Goal: Information Seeking & Learning: Learn about a topic

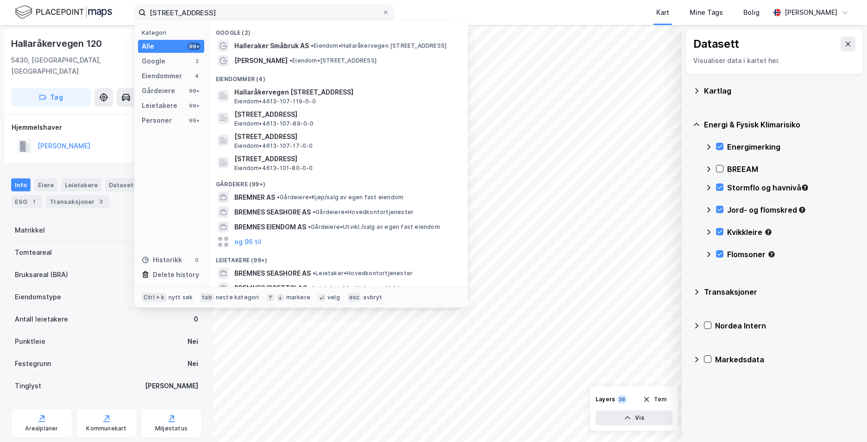
click at [151, 16] on input "[STREET_ADDRESS]" at bounding box center [264, 13] width 236 height 14
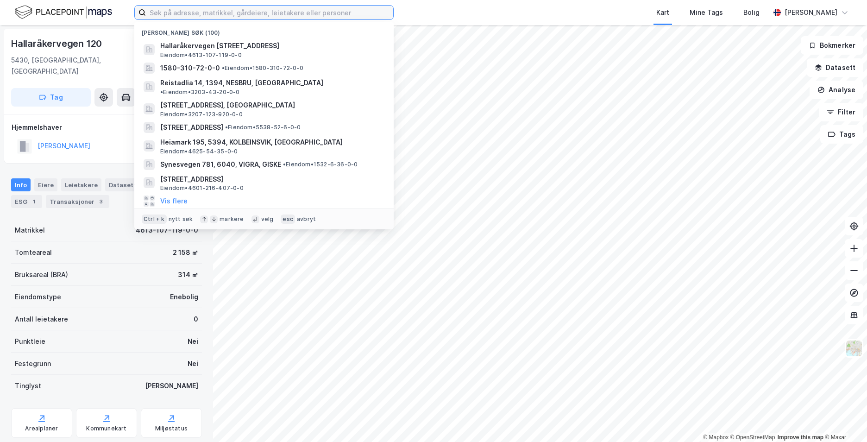
click at [234, 14] on input at bounding box center [269, 13] width 247 height 14
paste input "[STREET_ADDRESS]"
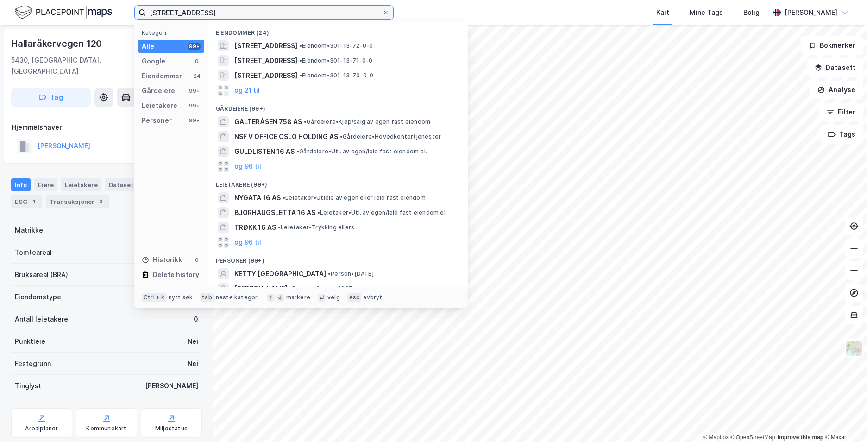
type input "[STREET_ADDRESS]"
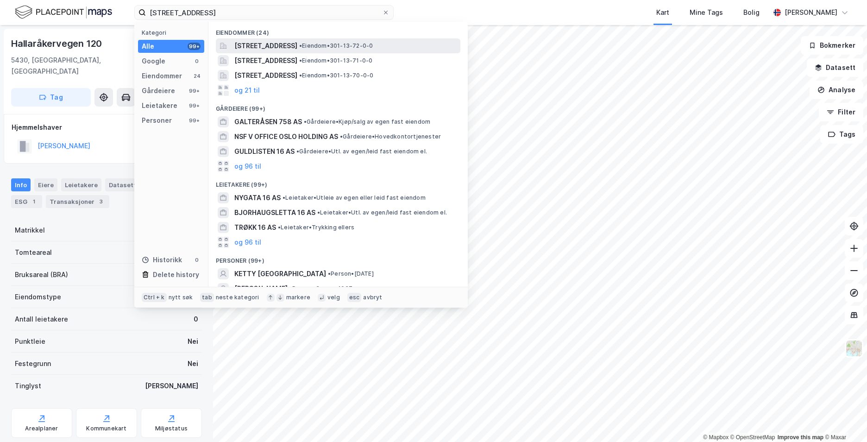
click at [266, 49] on span "[STREET_ADDRESS]" at bounding box center [265, 45] width 63 height 11
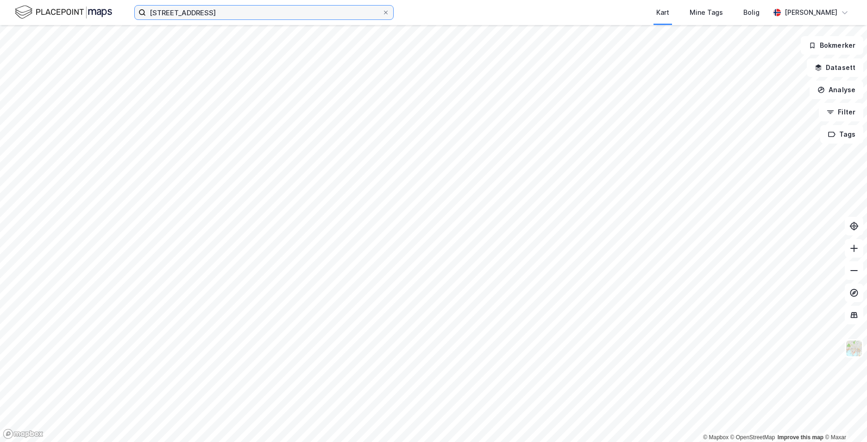
click at [301, 8] on input "[STREET_ADDRESS]" at bounding box center [264, 13] width 236 height 14
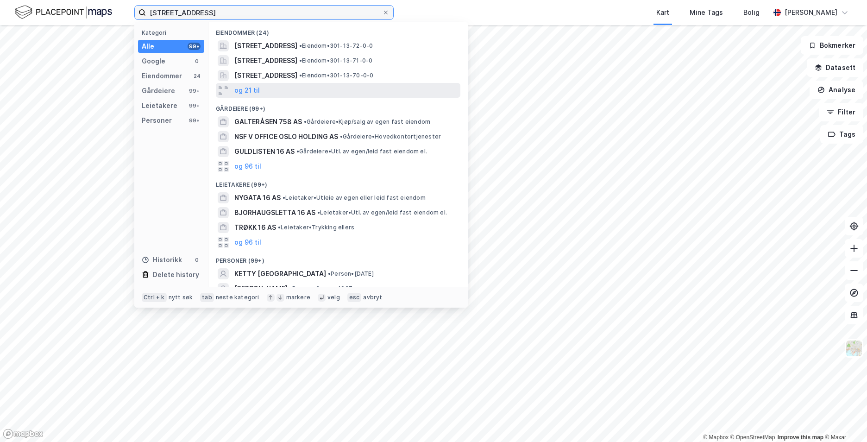
scroll to position [39, 0]
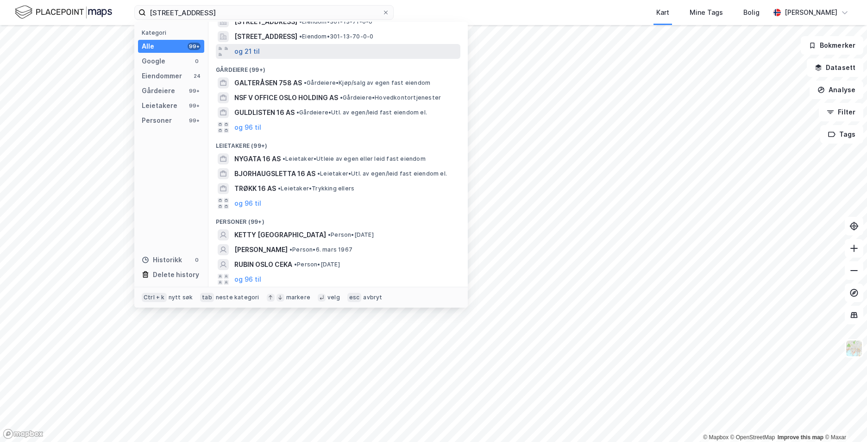
click at [250, 52] on button "og 21 til" at bounding box center [246, 51] width 25 height 11
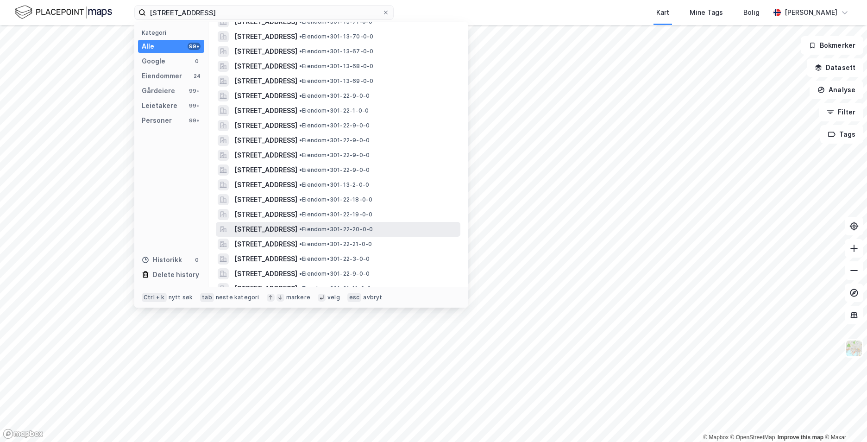
scroll to position [0, 0]
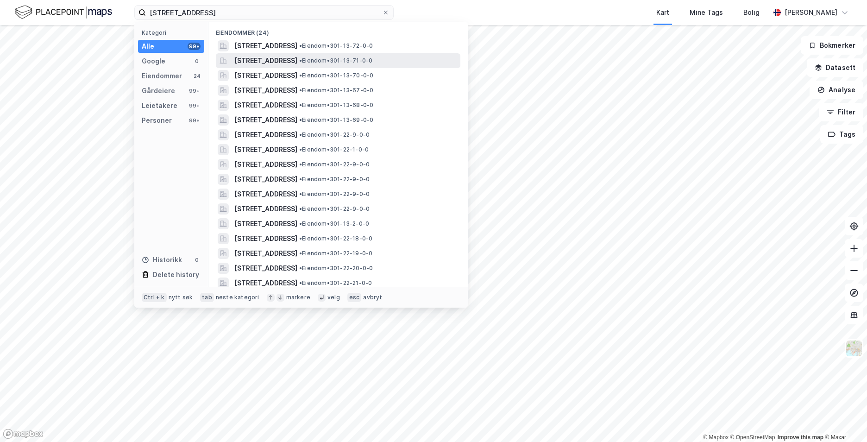
click at [287, 58] on span "[STREET_ADDRESS]" at bounding box center [265, 60] width 63 height 11
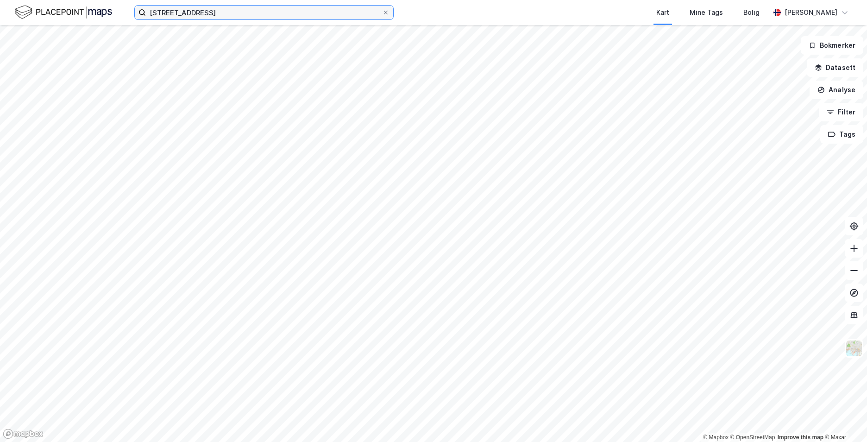
click at [280, 14] on input "[STREET_ADDRESS]" at bounding box center [264, 13] width 236 height 14
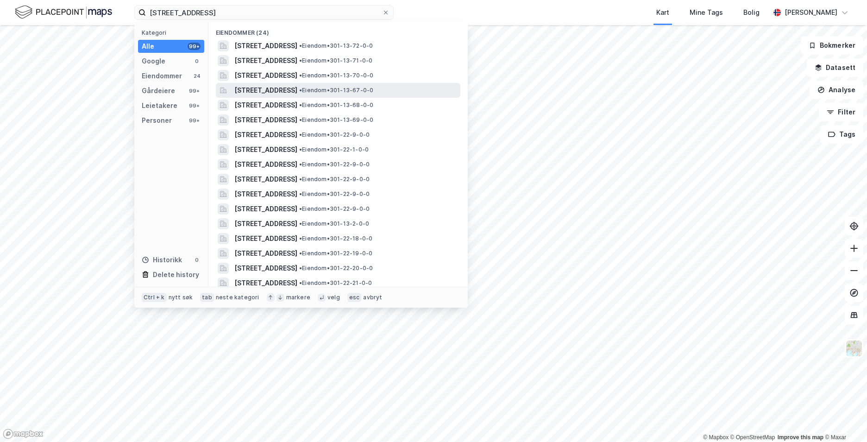
click at [270, 88] on span "[STREET_ADDRESS]" at bounding box center [265, 90] width 63 height 11
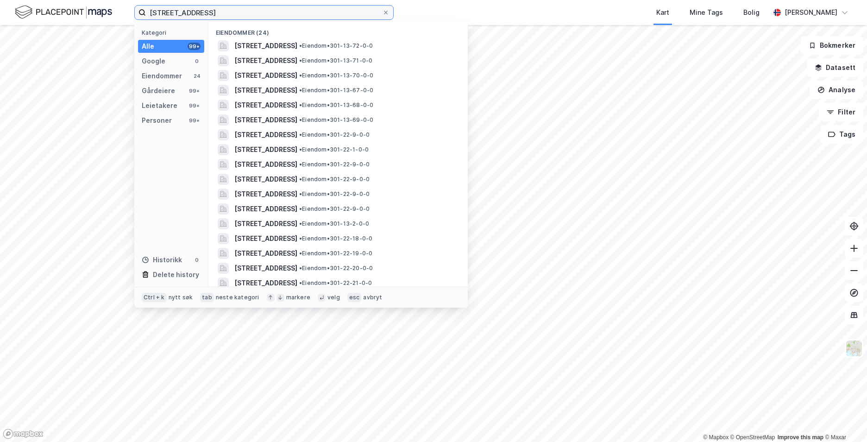
click at [272, 12] on input "[STREET_ADDRESS]" at bounding box center [264, 13] width 236 height 14
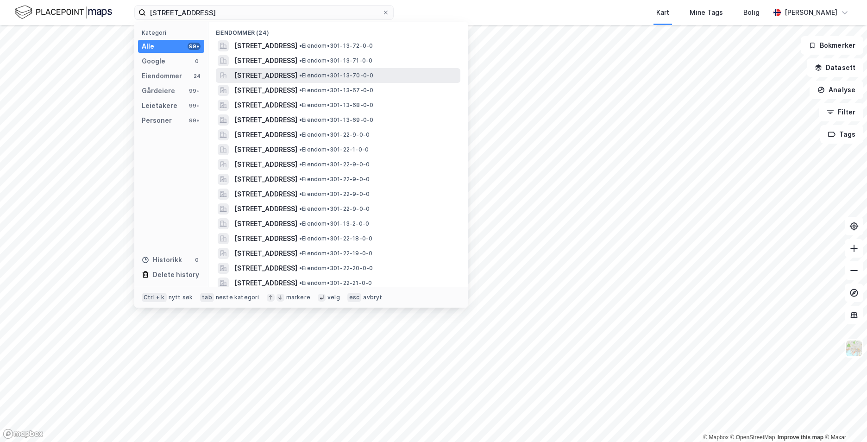
click at [297, 76] on span "[STREET_ADDRESS]" at bounding box center [265, 75] width 63 height 11
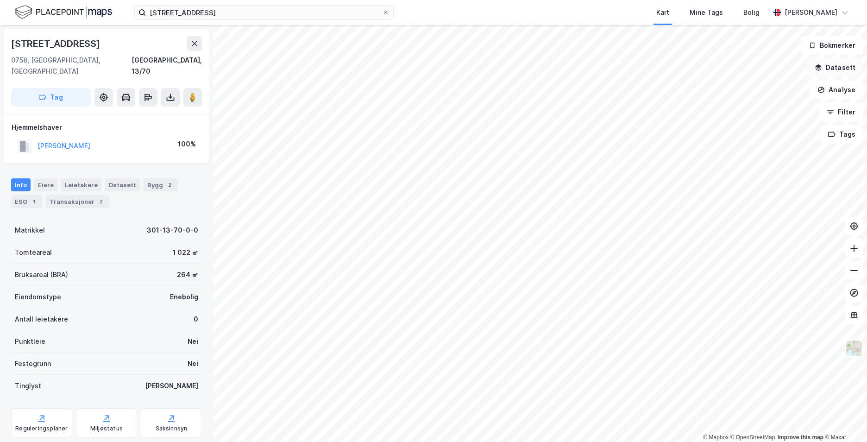
click at [845, 69] on button "Datasett" at bounding box center [835, 67] width 57 height 19
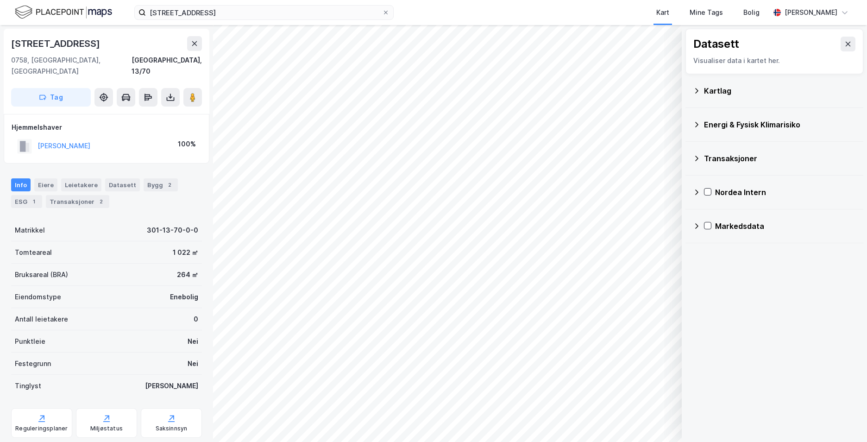
click at [699, 88] on icon at bounding box center [696, 90] width 7 height 7
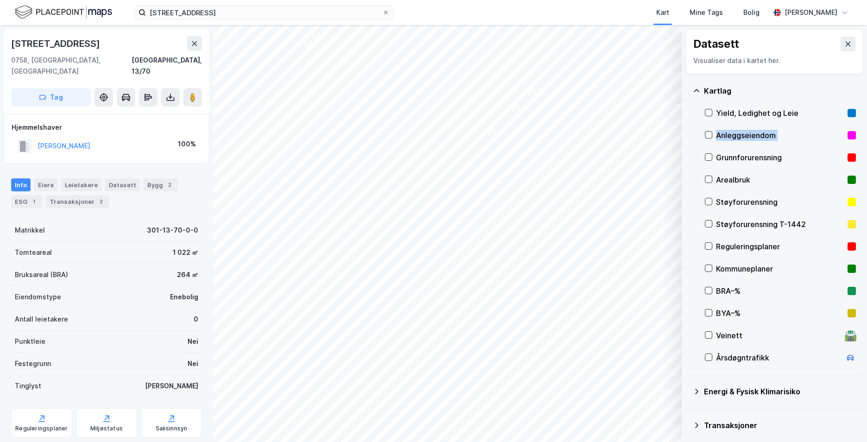
click at [712, 150] on div "Yield, Ledighet og Leie Anleggseiendom Grunnforurensning Arealbruk Støyforurens…" at bounding box center [780, 235] width 151 height 267
drag, startPoint x: 712, startPoint y: 150, endPoint x: 710, endPoint y: 158, distance: 8.5
click at [710, 158] on icon at bounding box center [709, 157] width 6 height 6
click at [696, 92] on icon at bounding box center [696, 90] width 7 height 7
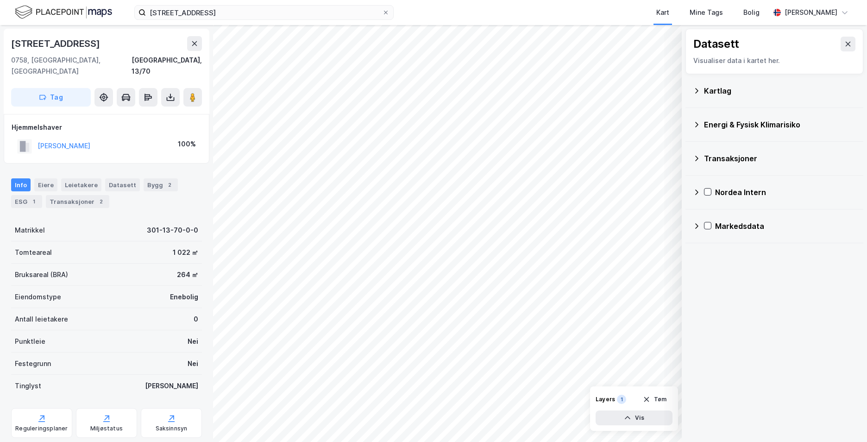
click at [697, 123] on icon at bounding box center [697, 125] width 3 height 6
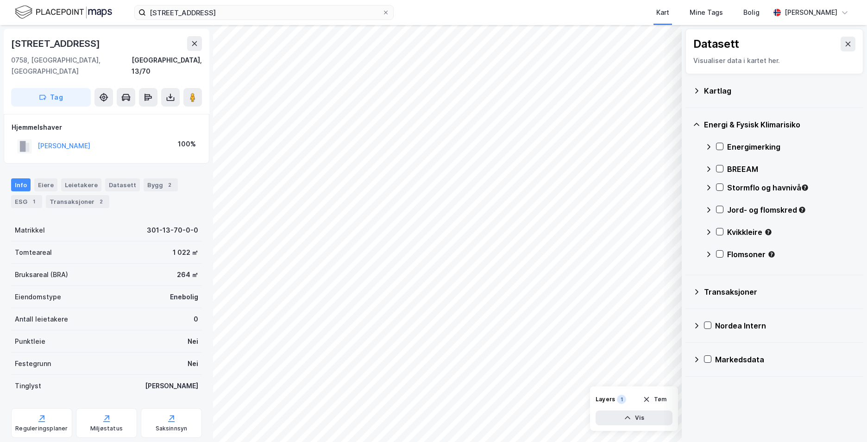
click at [716, 146] on div "Energimerking" at bounding box center [780, 147] width 151 height 22
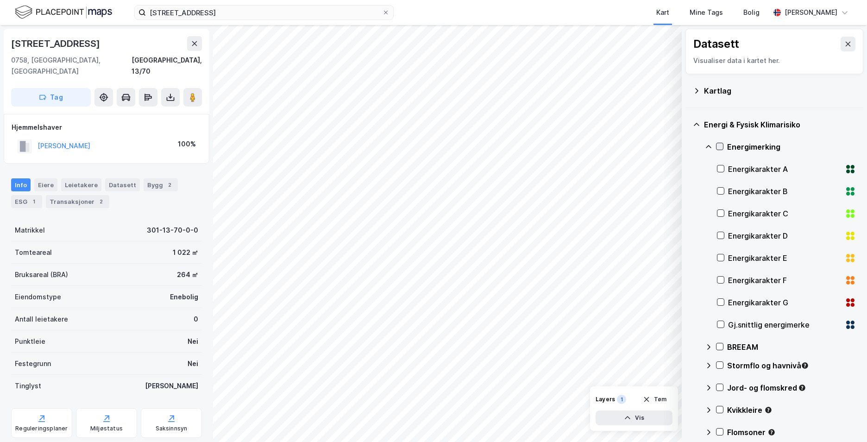
click at [719, 143] on icon at bounding box center [720, 146] width 6 height 6
click at [706, 147] on icon at bounding box center [708, 146] width 7 height 7
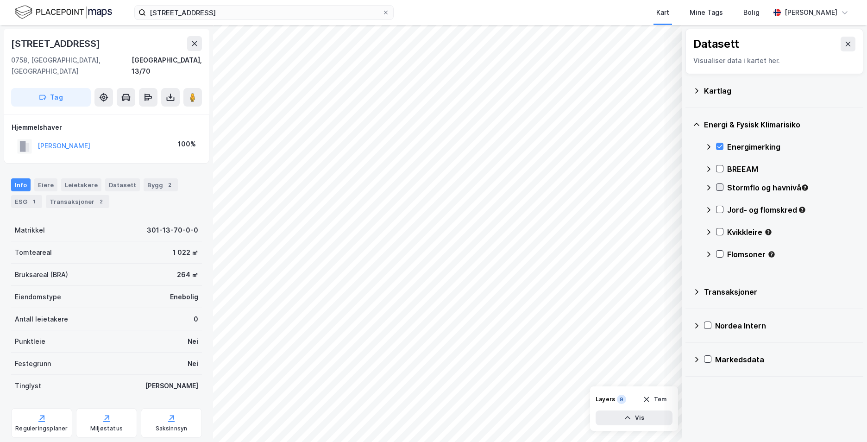
click at [717, 187] on icon at bounding box center [720, 187] width 6 height 6
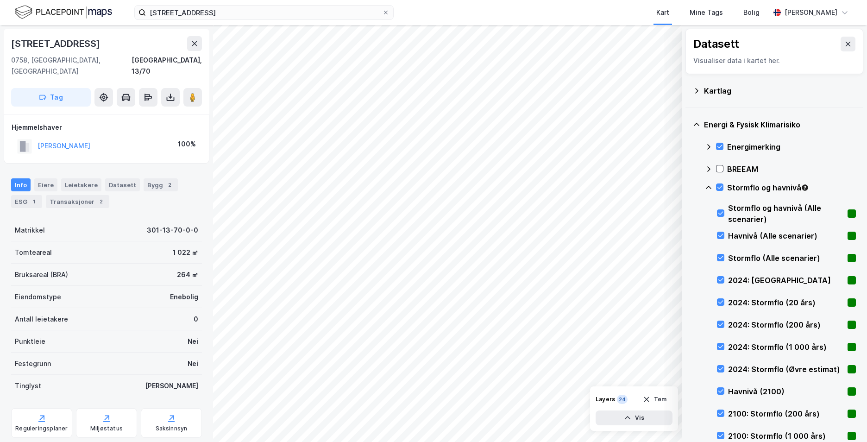
click at [710, 186] on icon at bounding box center [708, 187] width 7 height 7
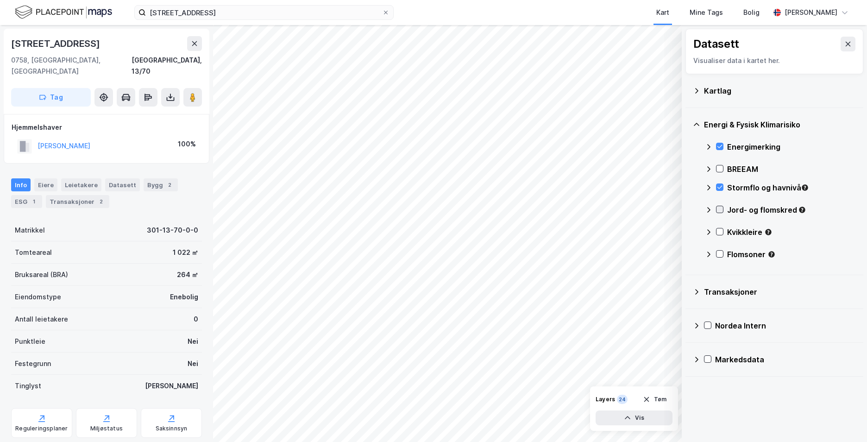
click at [722, 212] on icon at bounding box center [720, 209] width 6 height 6
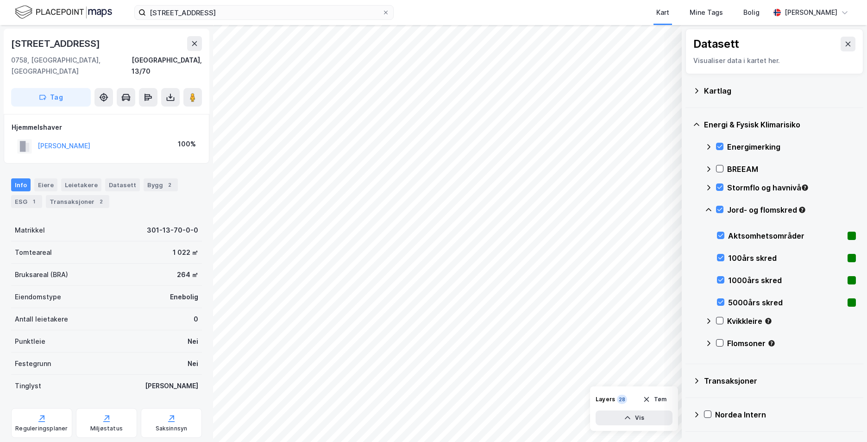
click at [711, 212] on icon at bounding box center [708, 209] width 7 height 7
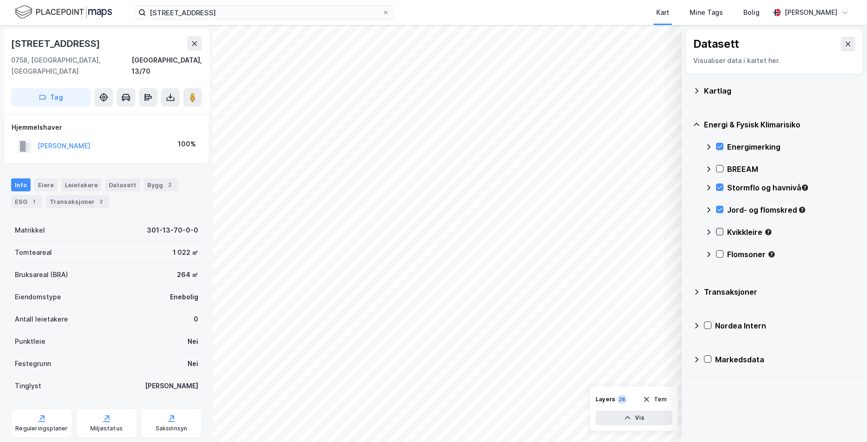
click at [719, 229] on icon at bounding box center [720, 231] width 6 height 6
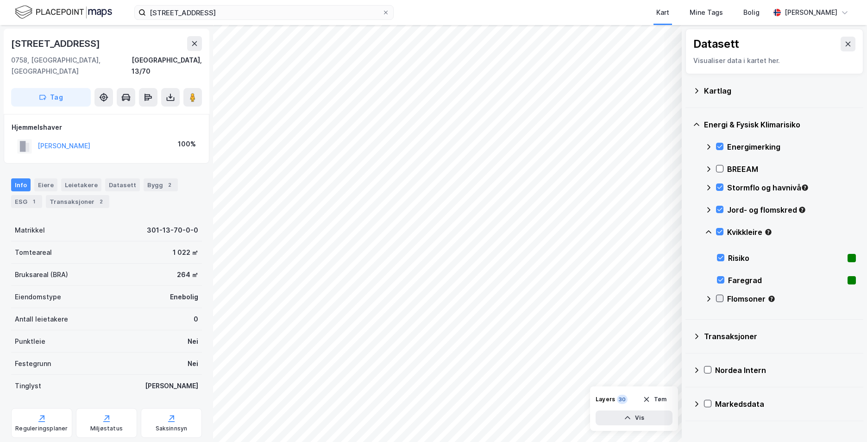
click at [719, 296] on icon at bounding box center [720, 298] width 6 height 6
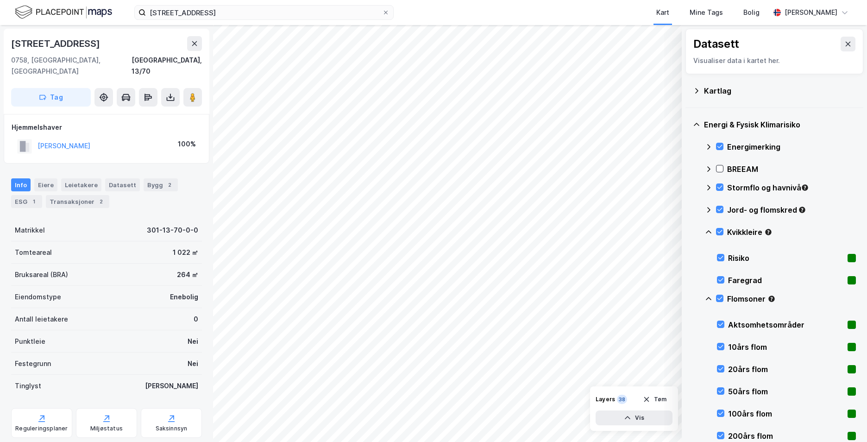
click at [710, 298] on icon at bounding box center [709, 298] width 6 height 3
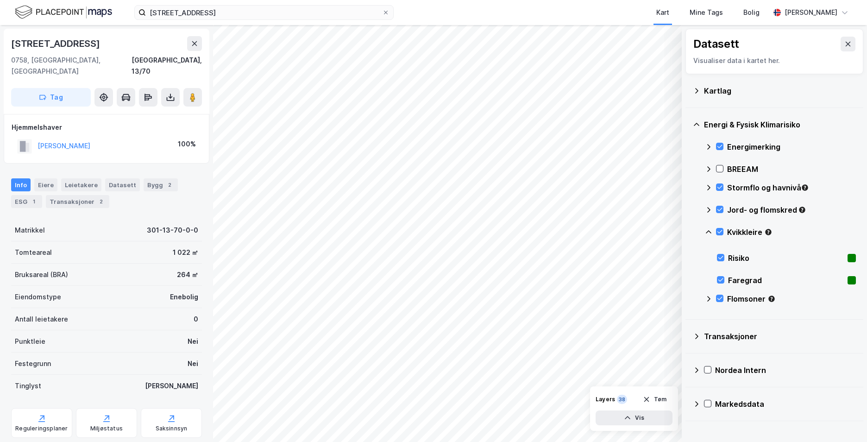
click at [6, 33] on div "[STREET_ADDRESS], 13/70 Tag" at bounding box center [107, 71] width 206 height 85
